Goal: Task Accomplishment & Management: Manage account settings

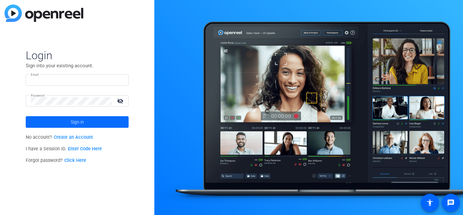
type input "[PERSON_NAME][EMAIL_ADDRESS][DOMAIN_NAME]"
click at [76, 121] on span "Sign in" at bounding box center [77, 122] width 13 height 16
type input "[PERSON_NAME][EMAIL_ADDRESS][DOMAIN_NAME]"
click at [120, 100] on mat-icon "visibility_off" at bounding box center [120, 100] width 15 height 9
click at [93, 122] on span at bounding box center [77, 121] width 103 height 15
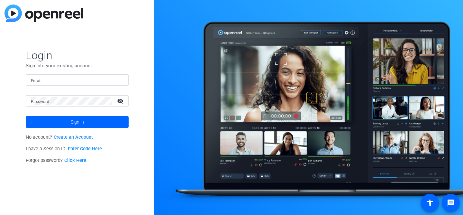
type input "[PERSON_NAME][EMAIL_ADDRESS][DOMAIN_NAME]"
click at [86, 122] on span at bounding box center [77, 121] width 103 height 15
